Goal: Information Seeking & Learning: Learn about a topic

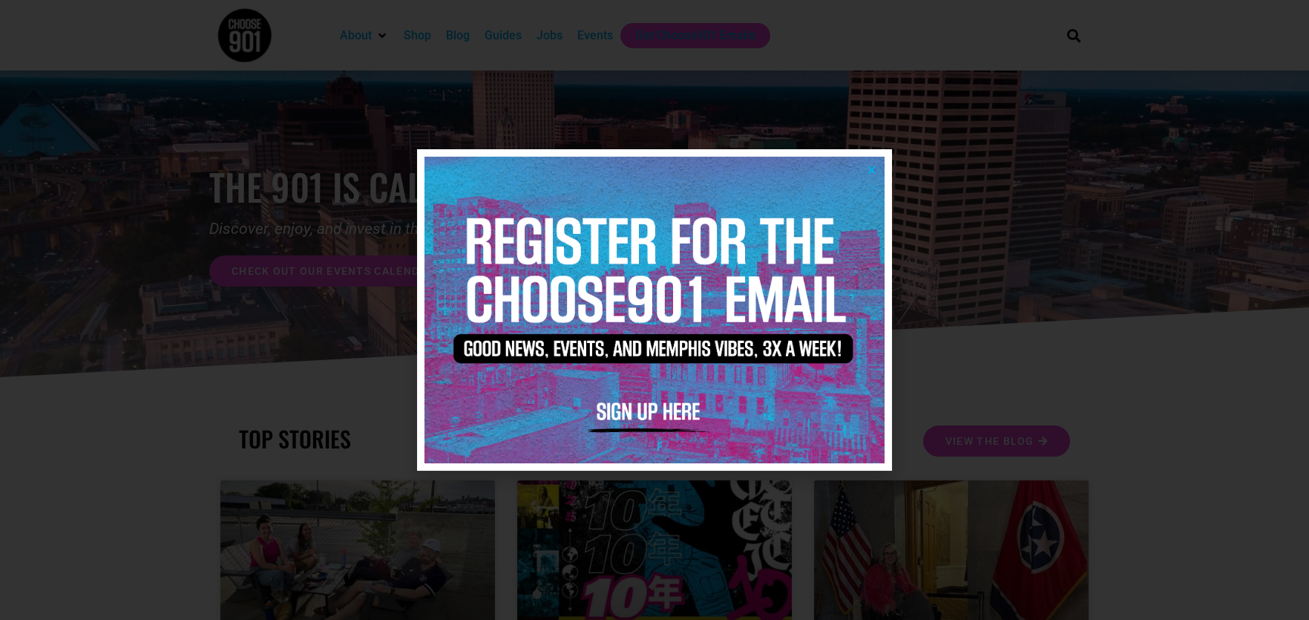
click at [875, 169] on icon "Close" at bounding box center [871, 169] width 11 height 11
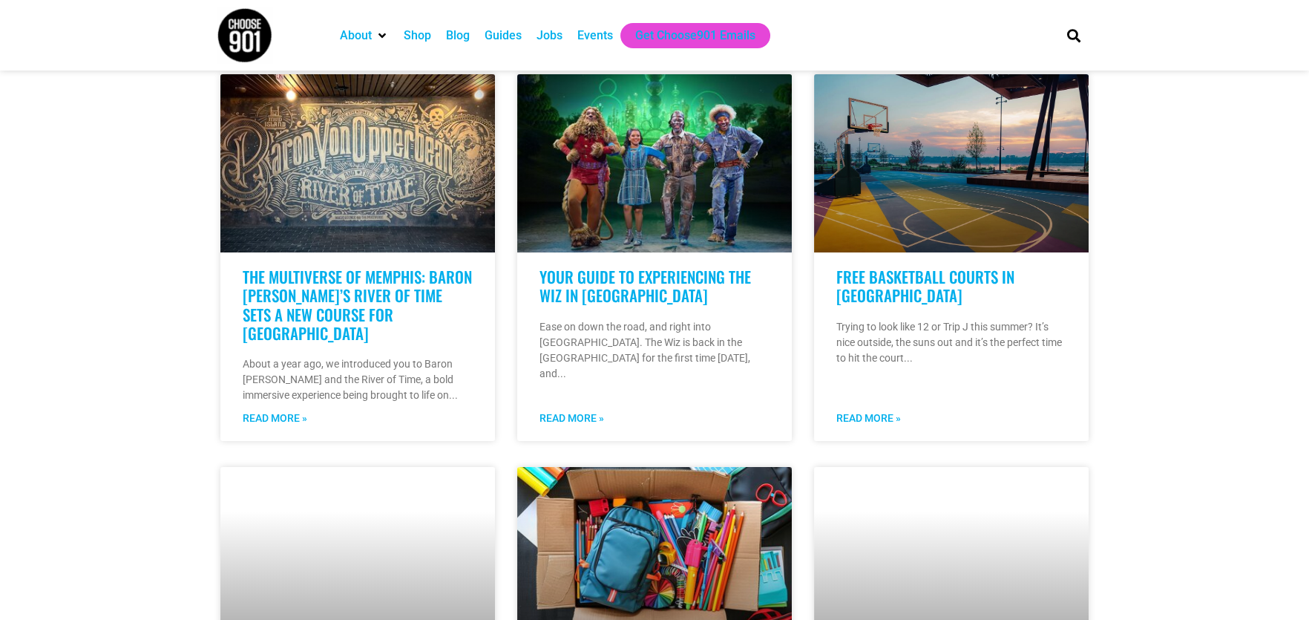
scroll to position [816, 0]
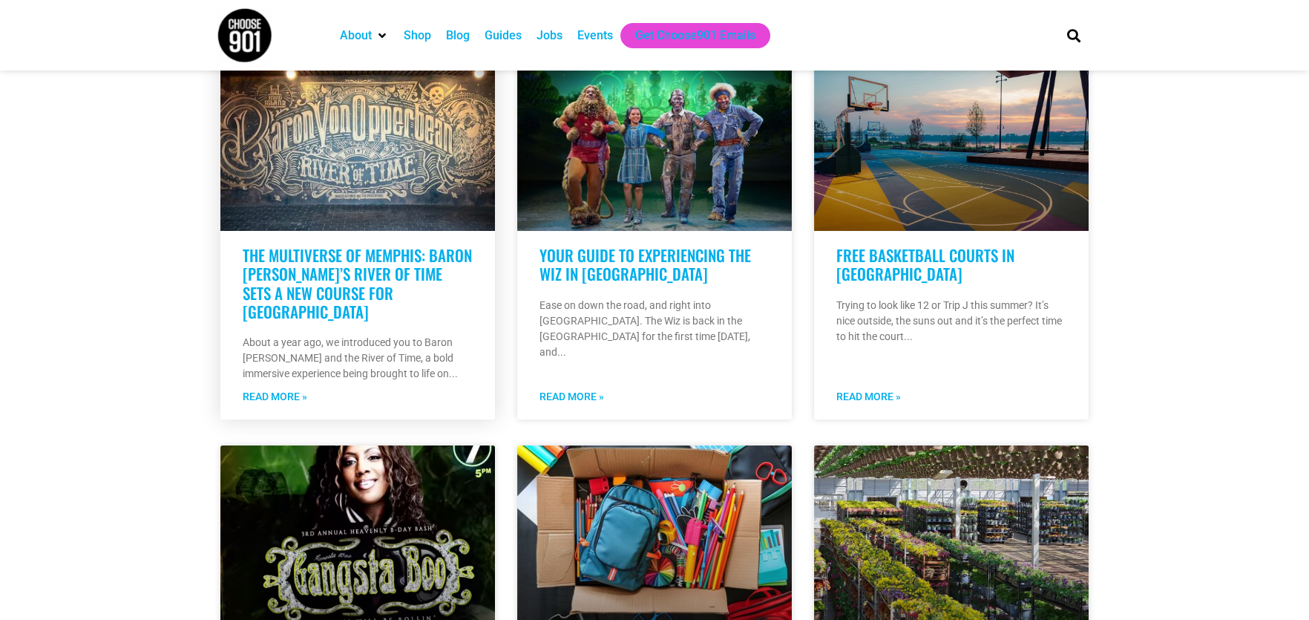
click at [391, 270] on link "The Multiverse of Memphis: Baron [PERSON_NAME]’s River of Time Sets a New Cours…" at bounding box center [357, 282] width 229 height 79
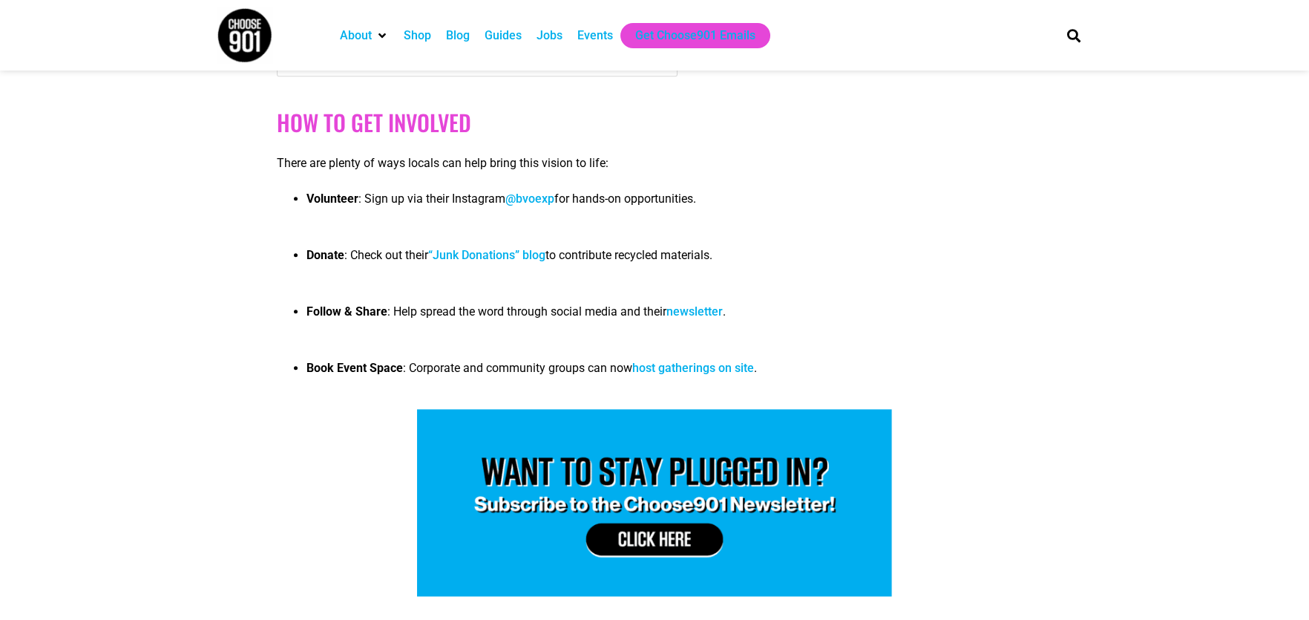
scroll to position [3785, 0]
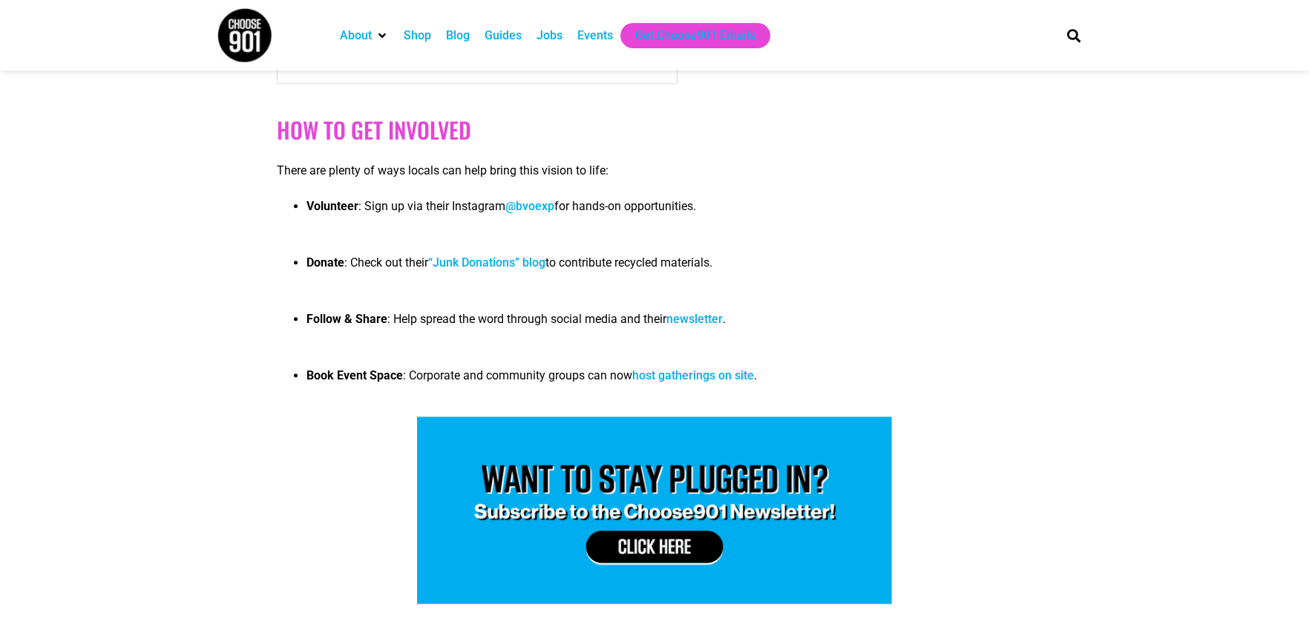
click at [505, 255] on link "“Junk Donations” blog" at bounding box center [486, 262] width 117 height 14
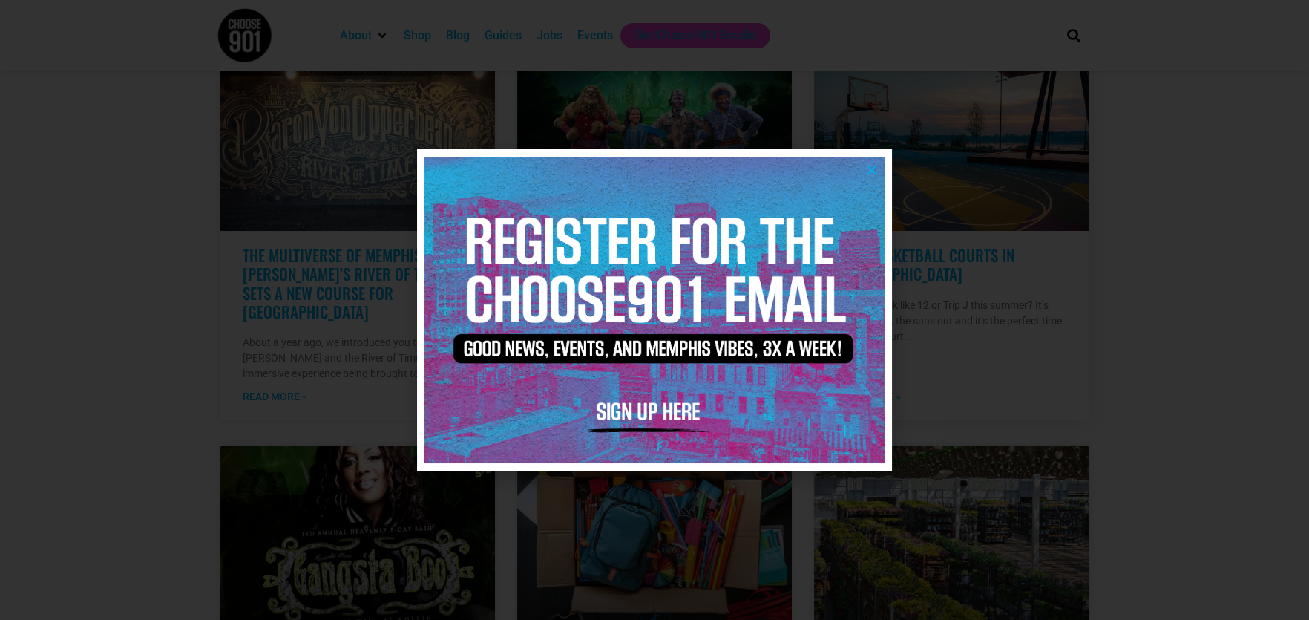
click at [874, 168] on icon "Close" at bounding box center [871, 169] width 11 height 11
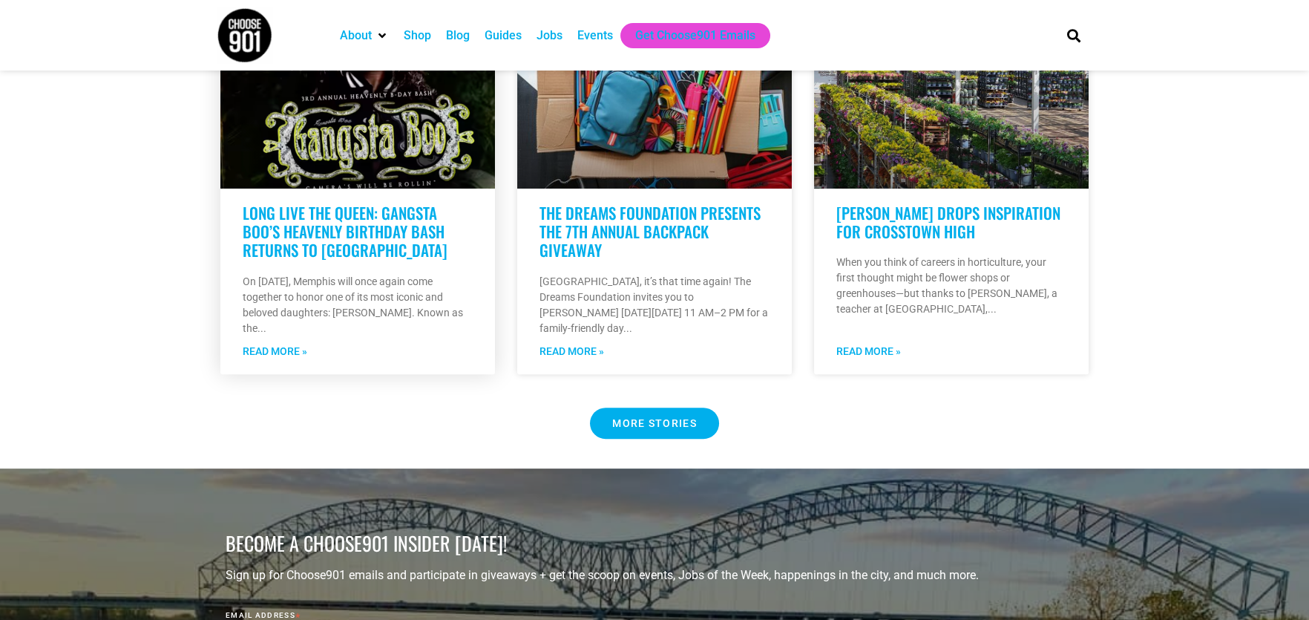
scroll to position [1261, 0]
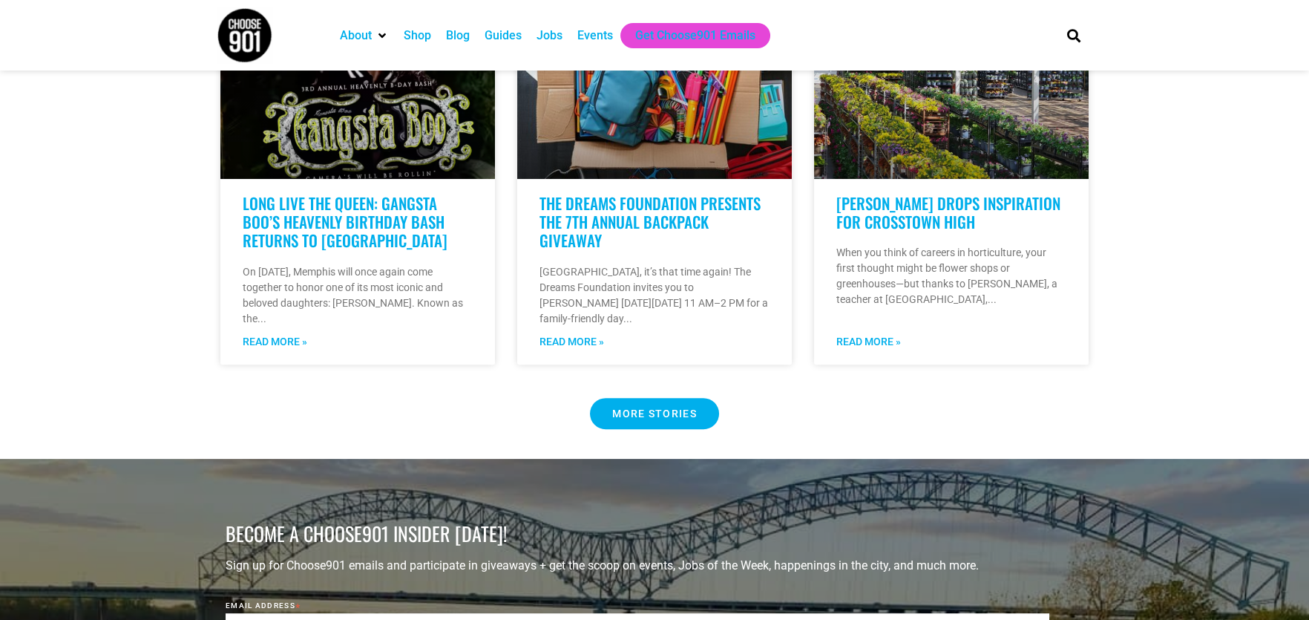
click at [650, 416] on span "MORE STORIES" at bounding box center [654, 413] width 85 height 10
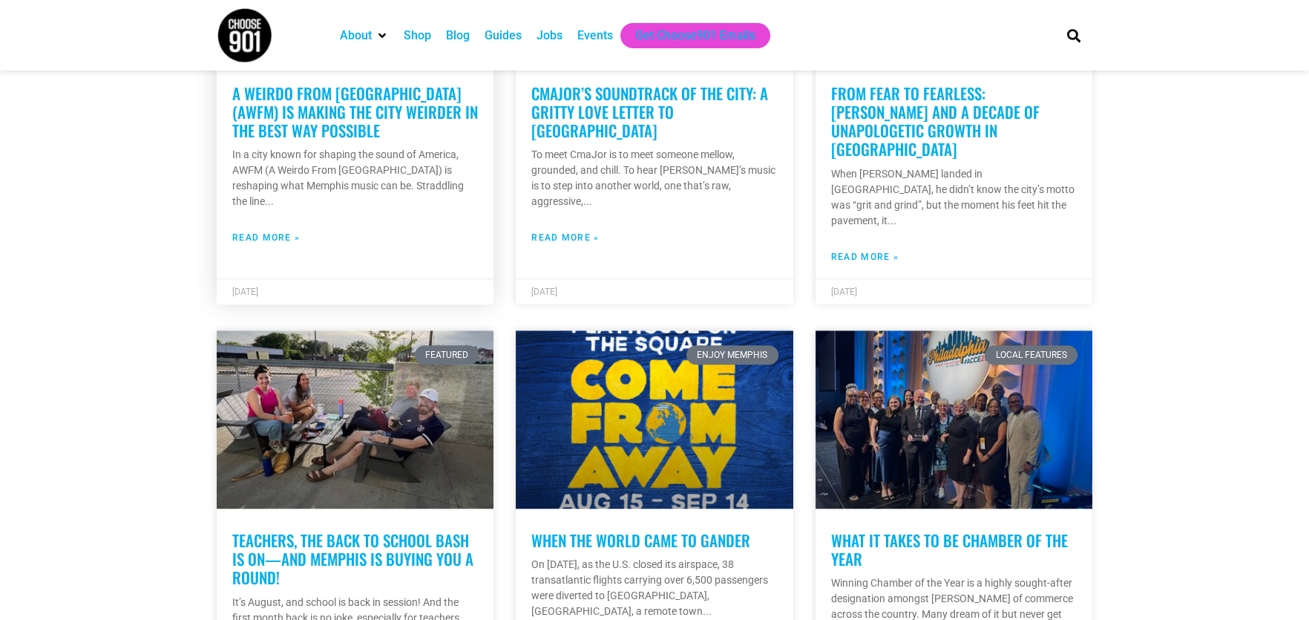
scroll to position [1930, 0]
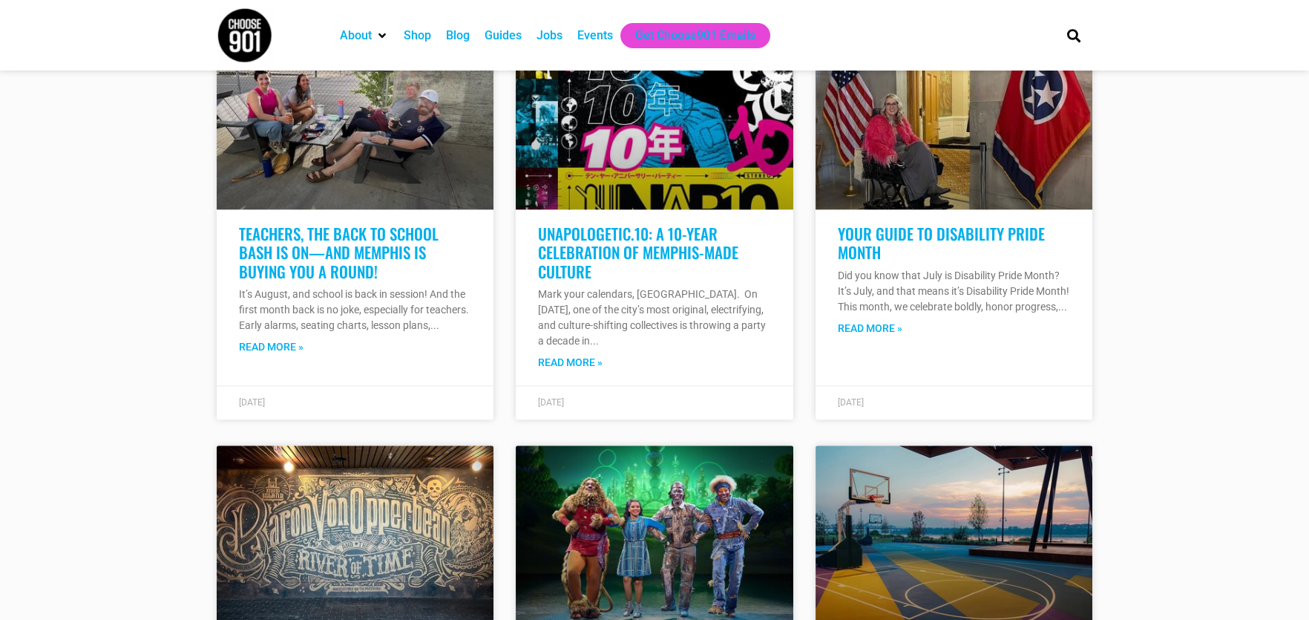
scroll to position [3266, 0]
